Goal: Check status

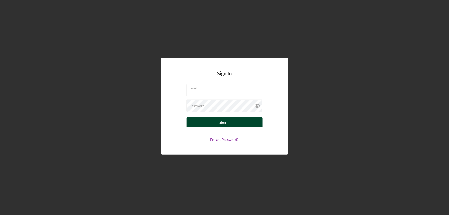
type input "[EMAIL_ADDRESS][DOMAIN_NAME]"
click at [219, 123] on button "Sign In" at bounding box center [225, 122] width 76 height 10
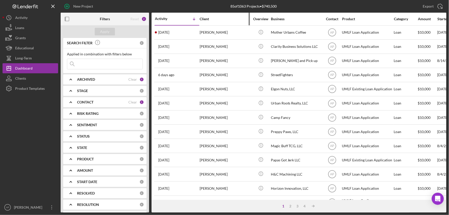
click at [218, 23] on div "Client" at bounding box center [225, 19] width 51 height 12
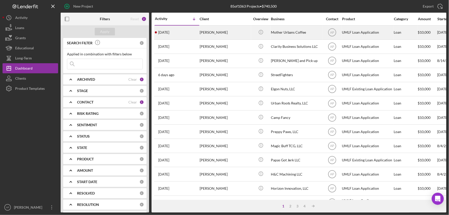
click at [219, 33] on div "[PERSON_NAME]" at bounding box center [225, 32] width 51 height 13
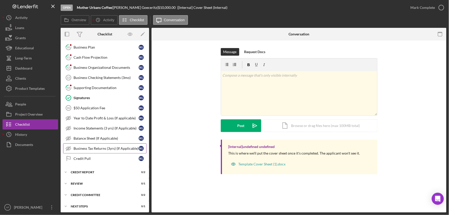
scroll to position [137, 0]
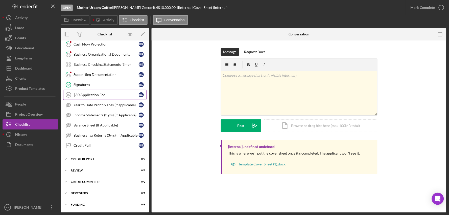
click at [98, 96] on div "$50 Application Fee" at bounding box center [106, 95] width 65 height 4
